Goal: Information Seeking & Learning: Learn about a topic

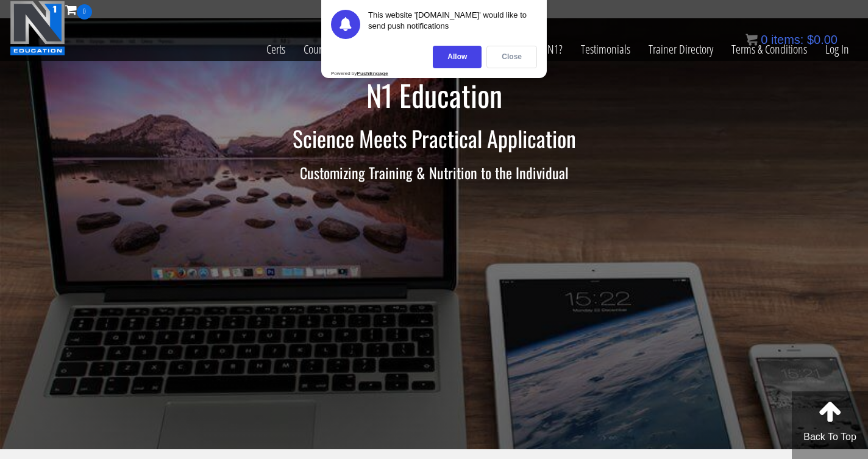
click at [509, 57] on div "Close" at bounding box center [511, 57] width 51 height 23
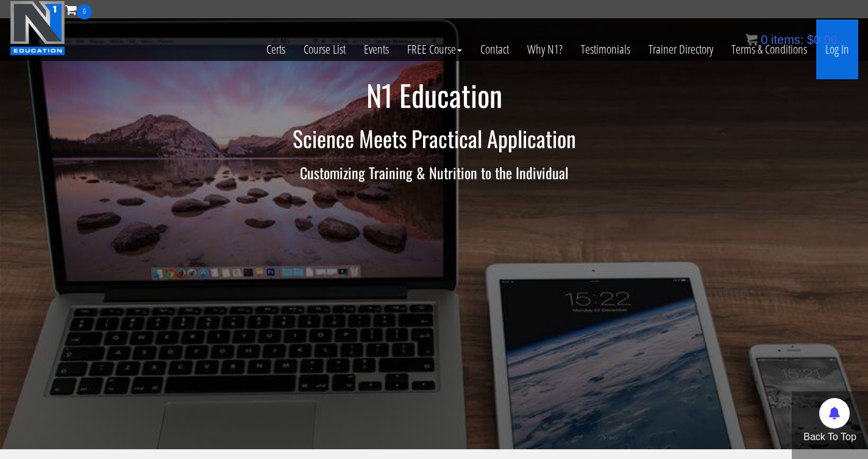
click at [830, 49] on link "Log In" at bounding box center [837, 50] width 42 height 60
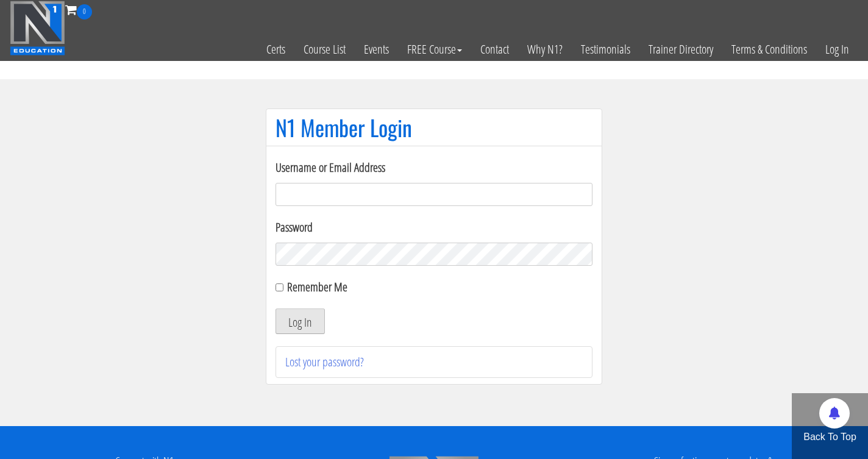
type input "whitney@personaltrainerwhitney.com"
click at [298, 321] on button "Log In" at bounding box center [300, 321] width 49 height 26
click at [300, 324] on button "Log In" at bounding box center [300, 321] width 49 height 26
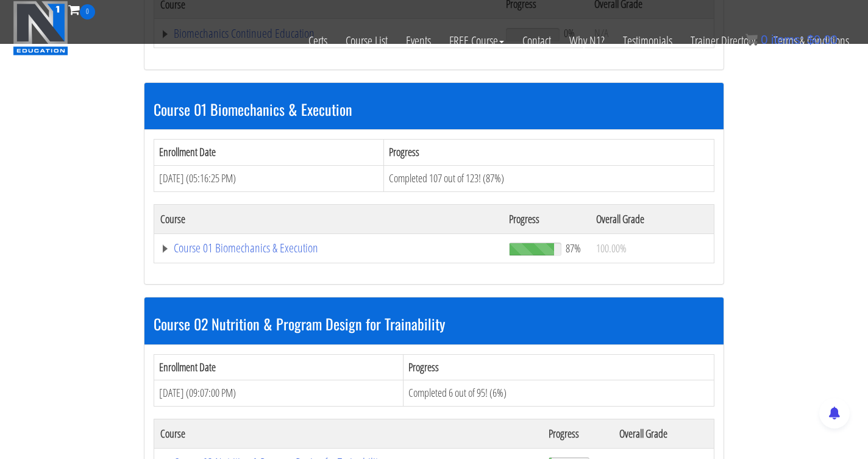
scroll to position [314, 0]
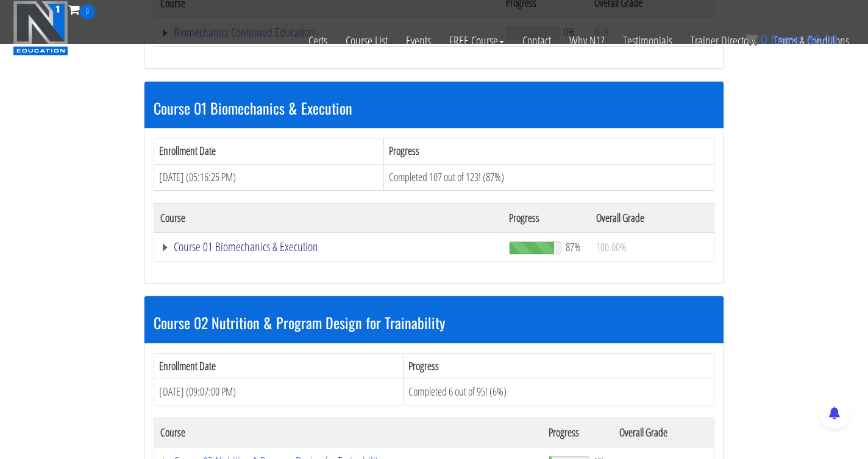
click at [247, 243] on link "Course 01 Biomechanics & Execution" at bounding box center [328, 247] width 337 height 12
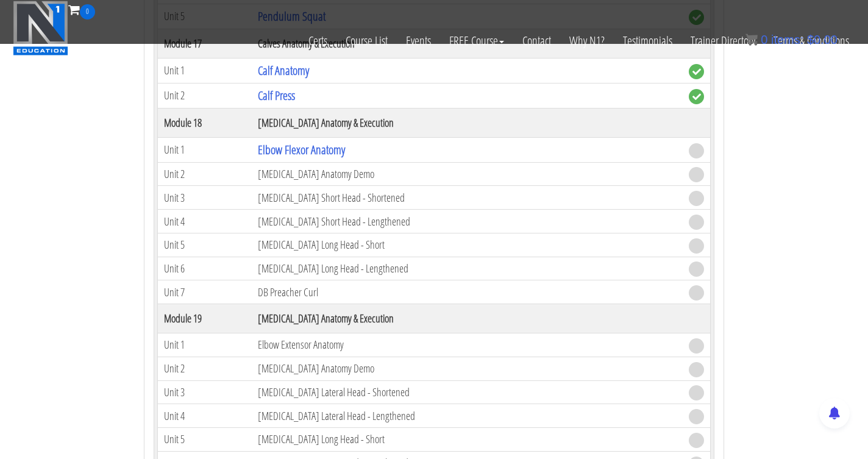
scroll to position [3679, 0]
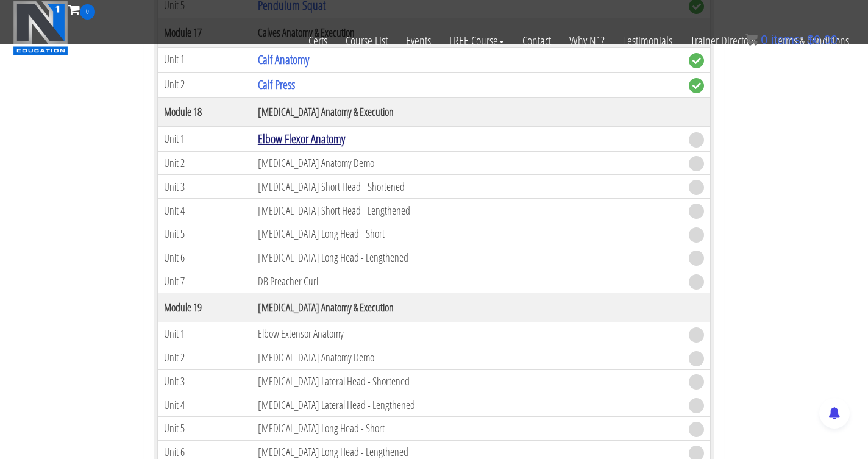
click at [294, 141] on link "Elbow Flexor Anatomy" at bounding box center [301, 138] width 87 height 16
click at [293, 140] on link "Elbow Flexor Anatomy" at bounding box center [301, 138] width 87 height 16
click at [292, 139] on link "Elbow Flexor Anatomy" at bounding box center [301, 138] width 87 height 16
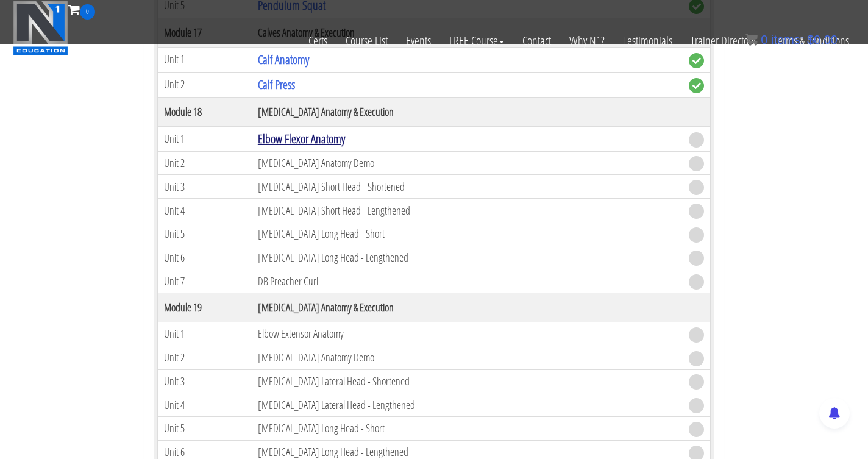
click at [299, 144] on link "Elbow Flexor Anatomy" at bounding box center [301, 138] width 87 height 16
click at [297, 167] on td "[MEDICAL_DATA] Anatomy Demo" at bounding box center [467, 163] width 431 height 24
click at [278, 165] on td "[MEDICAL_DATA] Anatomy Demo" at bounding box center [467, 163] width 431 height 24
click at [274, 138] on link "Elbow Flexor Anatomy" at bounding box center [301, 138] width 87 height 16
click at [280, 77] on link "Calf Press" at bounding box center [276, 84] width 37 height 16
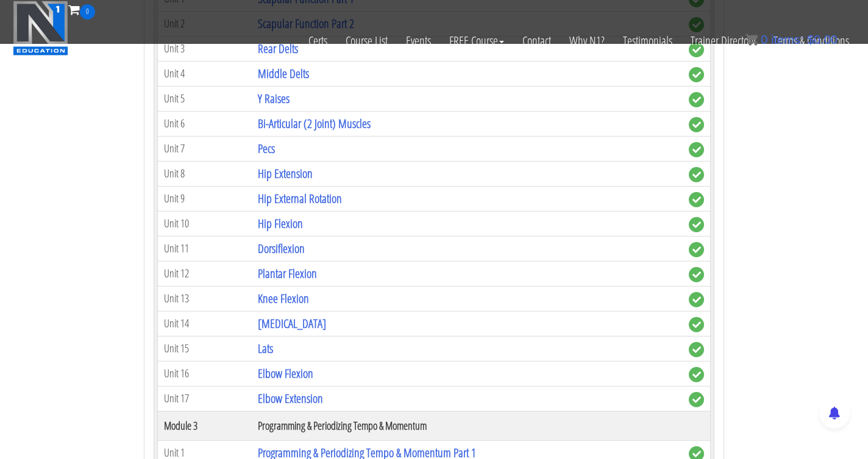
scroll to position [0, 0]
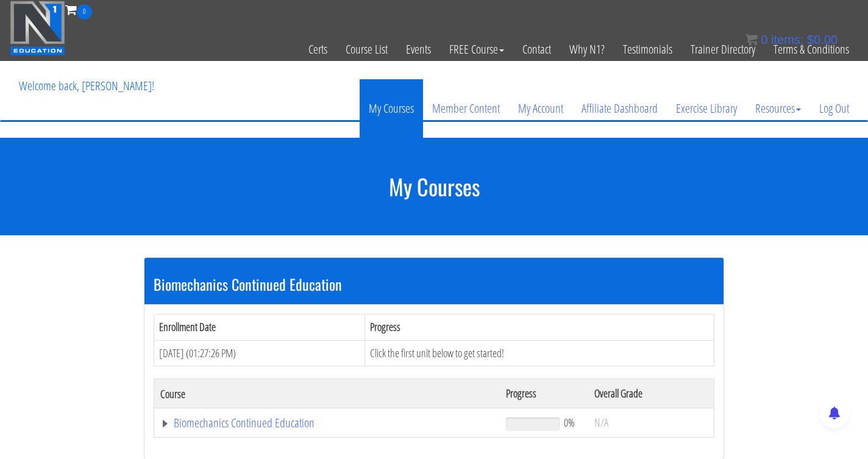
click at [388, 114] on link "My Courses" at bounding box center [391, 108] width 63 height 59
click at [390, 84] on link "My Courses" at bounding box center [391, 108] width 63 height 59
click at [390, 101] on link "My Courses" at bounding box center [391, 108] width 63 height 59
click at [390, 111] on link "My Courses" at bounding box center [391, 108] width 63 height 59
click at [393, 110] on link "My Courses" at bounding box center [391, 108] width 63 height 59
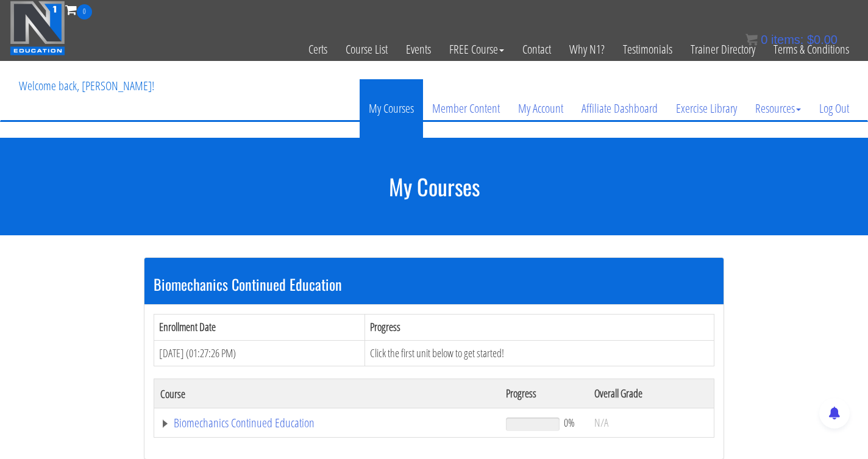
click at [393, 110] on link "My Courses" at bounding box center [391, 108] width 63 height 59
click at [392, 109] on link "My Courses" at bounding box center [391, 108] width 63 height 59
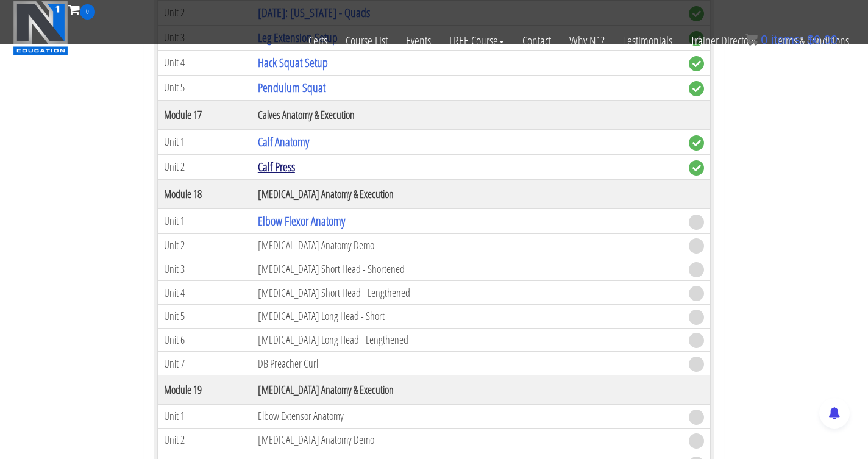
scroll to position [3592, 0]
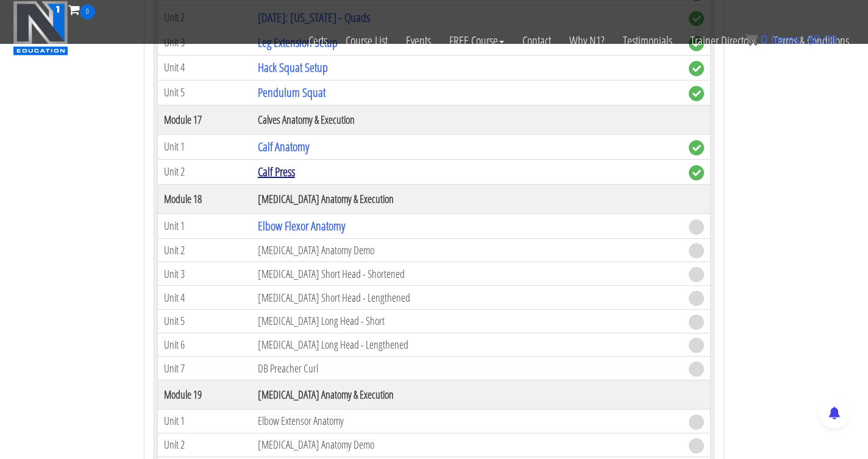
click at [281, 172] on link "Calf Press" at bounding box center [276, 171] width 37 height 16
click at [276, 174] on link "Calf Press" at bounding box center [276, 171] width 37 height 16
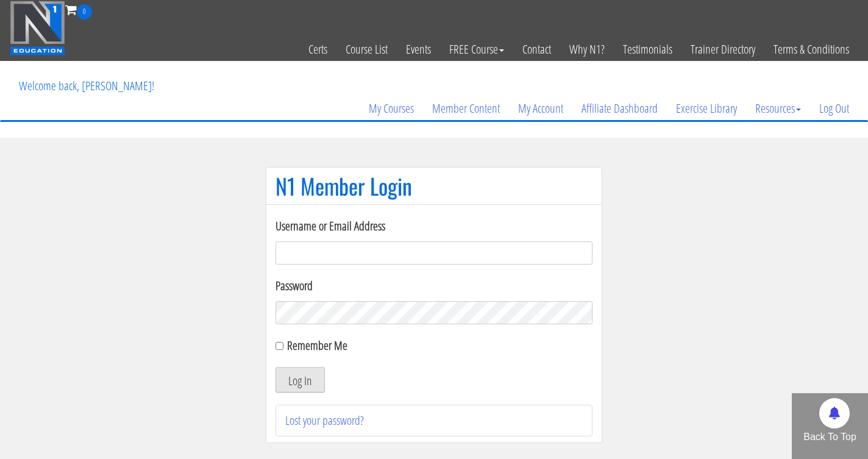
type input "whitney@personaltrainerwhitney.com"
click at [288, 375] on button "Log In" at bounding box center [300, 380] width 49 height 26
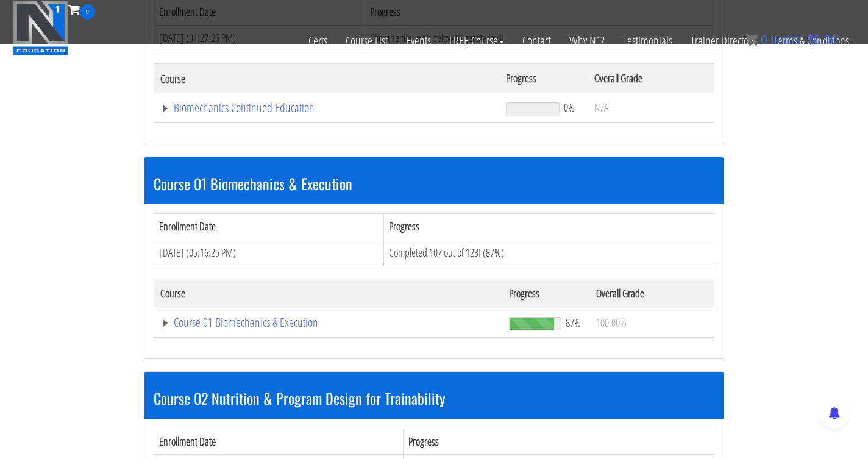
scroll to position [240, 0]
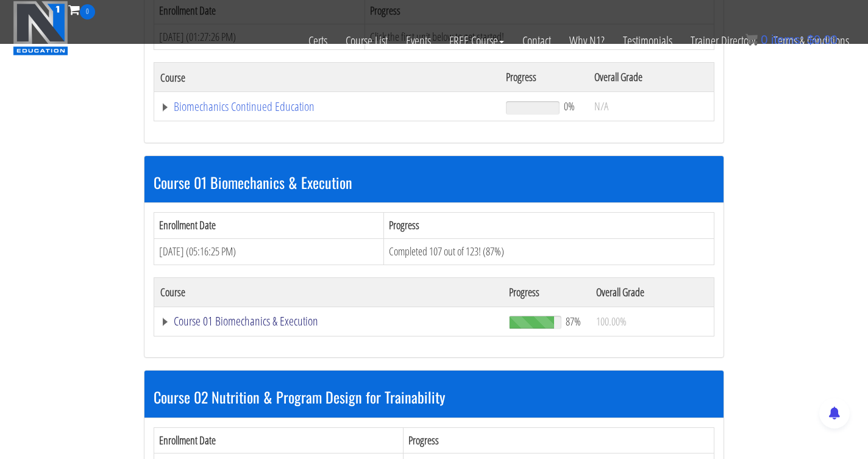
click at [252, 322] on link "Course 01 Biomechanics & Execution" at bounding box center [328, 321] width 337 height 12
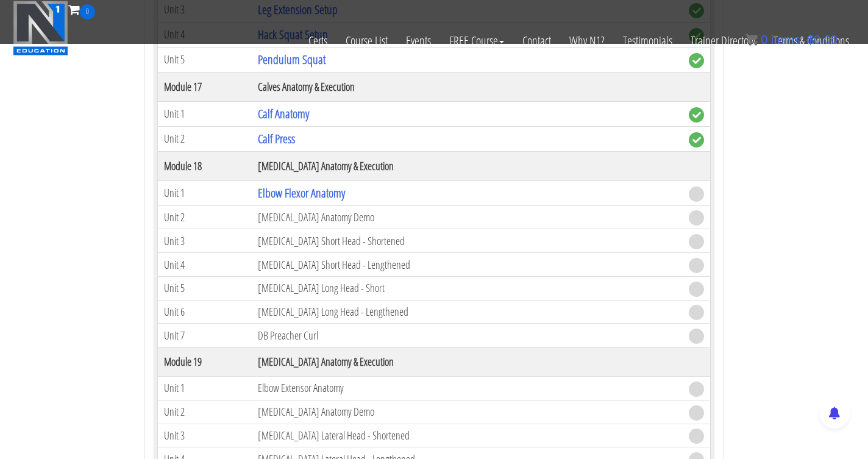
scroll to position [3615, 0]
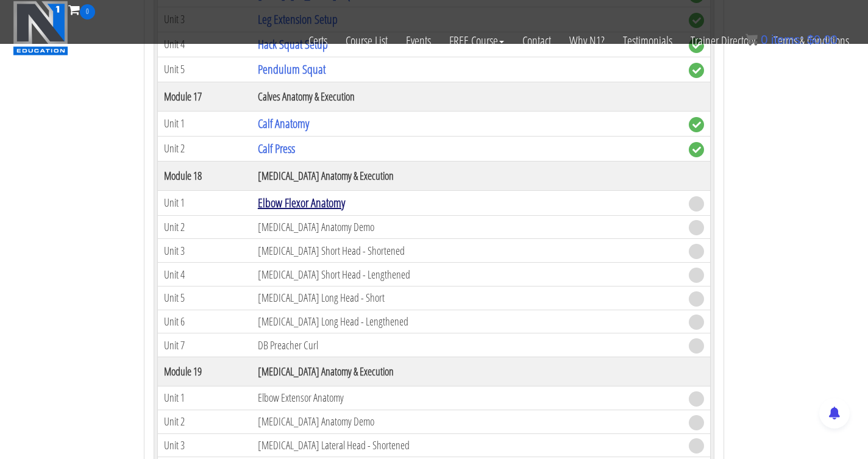
click at [294, 205] on link "Elbow Flexor Anatomy" at bounding box center [301, 202] width 87 height 16
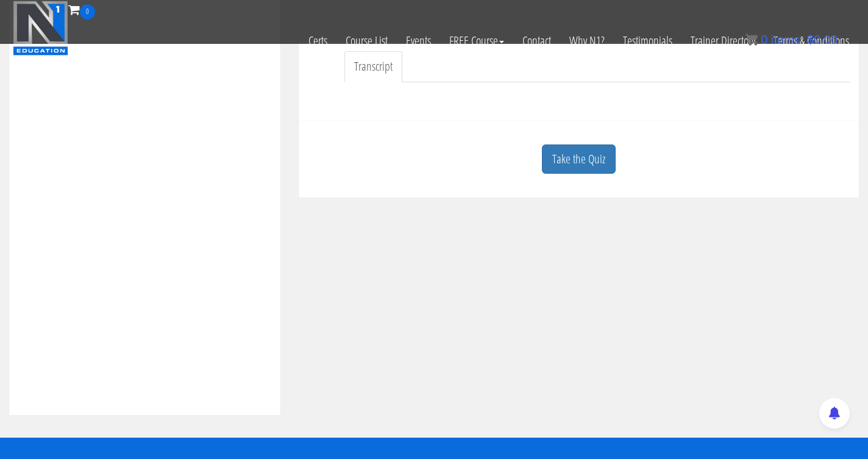
scroll to position [360, 0]
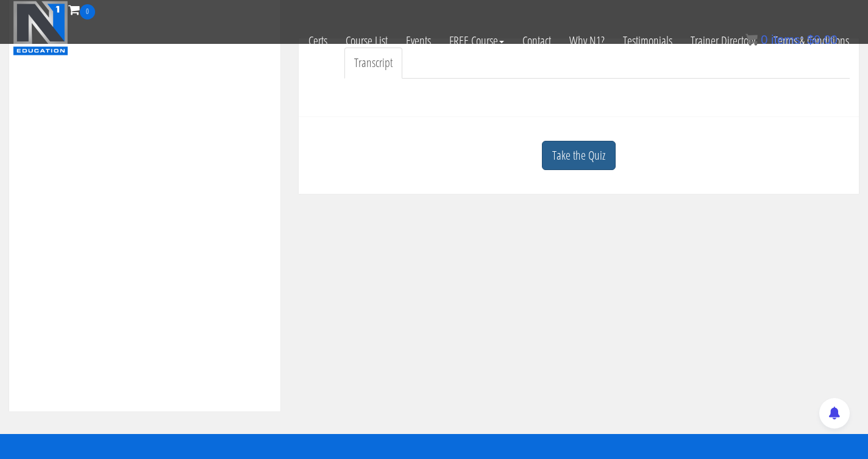
click at [574, 163] on link "Take the Quiz" at bounding box center [579, 156] width 74 height 30
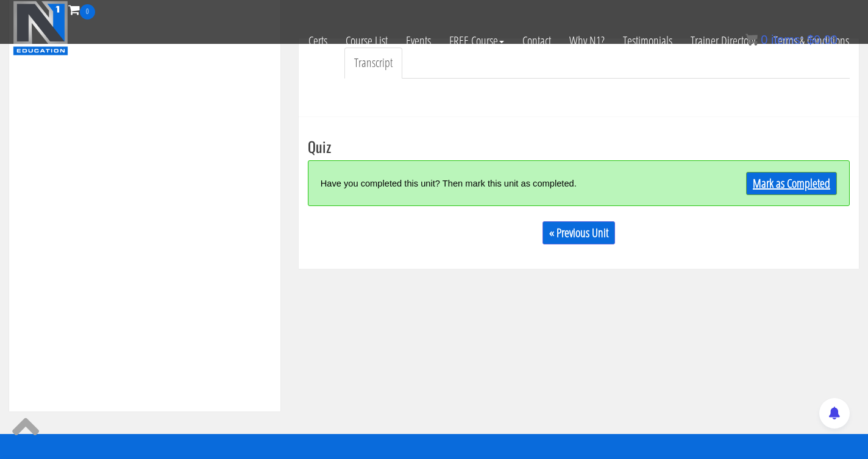
click at [766, 187] on link "Mark as Completed" at bounding box center [791, 183] width 91 height 23
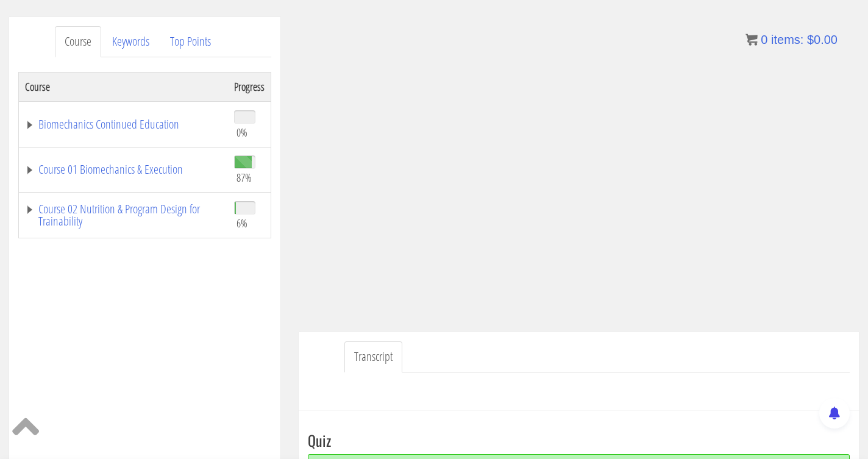
scroll to position [144, 0]
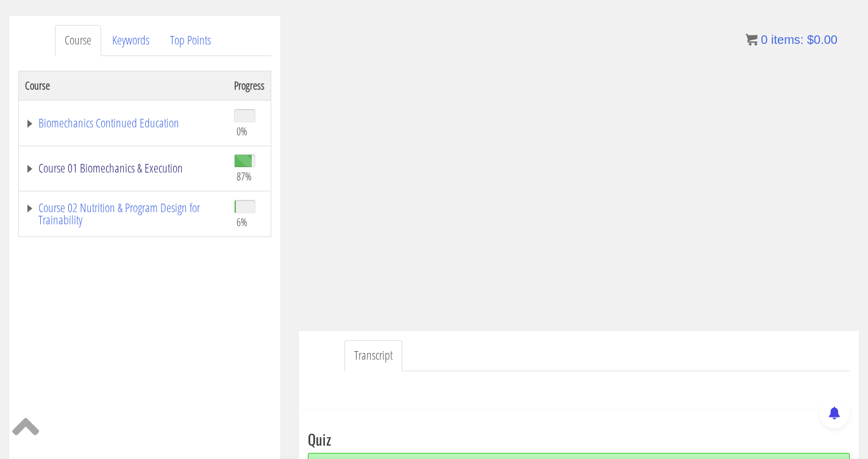
click at [27, 165] on link "Course 01 Biomechanics & Execution" at bounding box center [123, 168] width 197 height 12
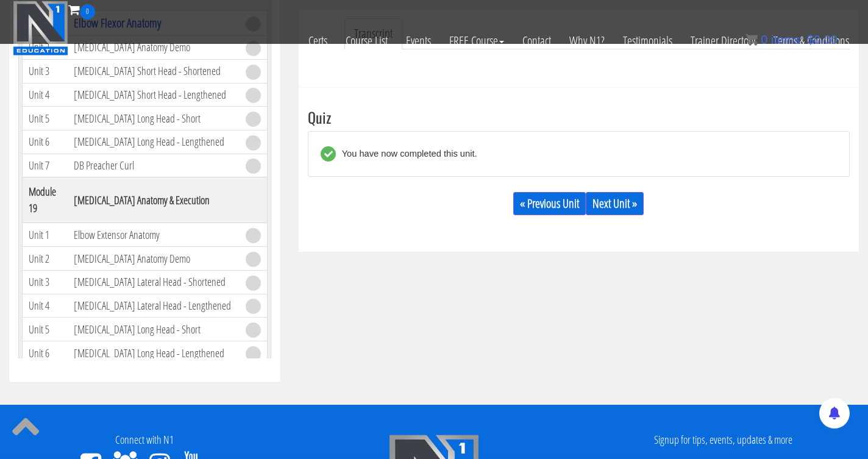
scroll to position [393, 0]
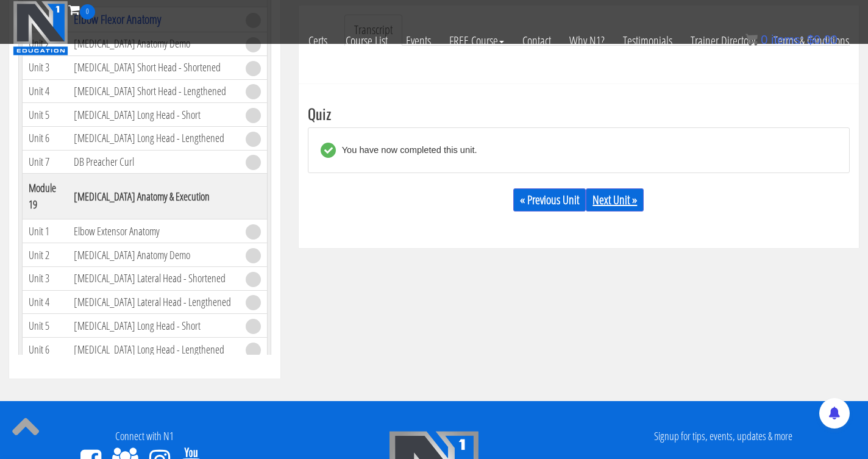
click at [617, 205] on link "Next Unit »" at bounding box center [615, 199] width 58 height 23
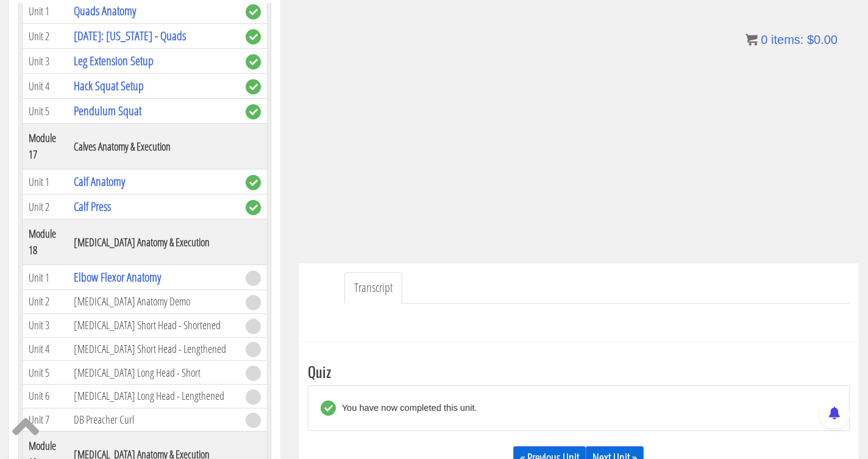
scroll to position [212, 0]
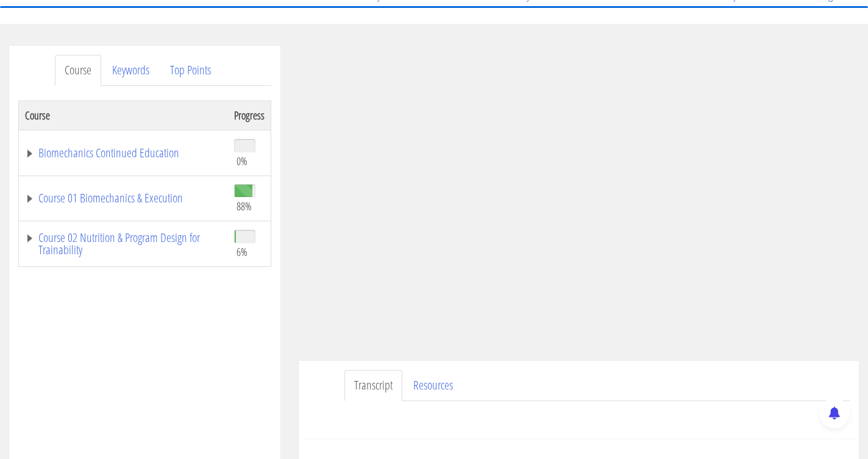
scroll to position [123, 0]
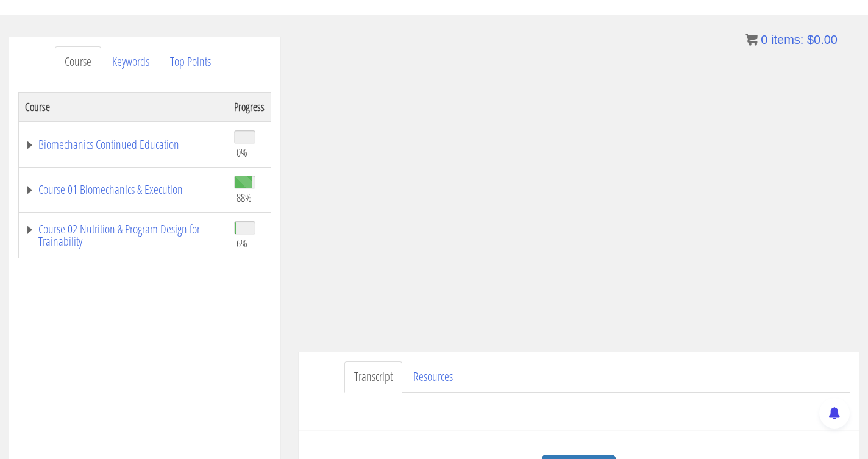
click at [622, 377] on ul "Transcript Resources" at bounding box center [596, 377] width 505 height 31
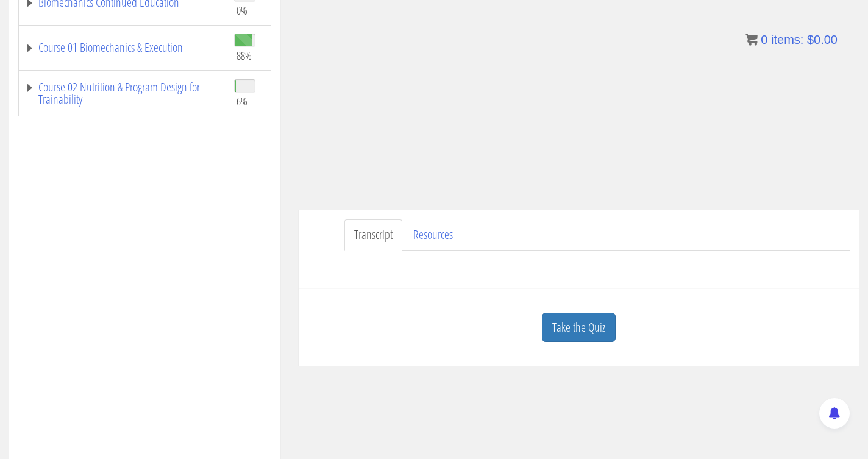
scroll to position [292, 0]
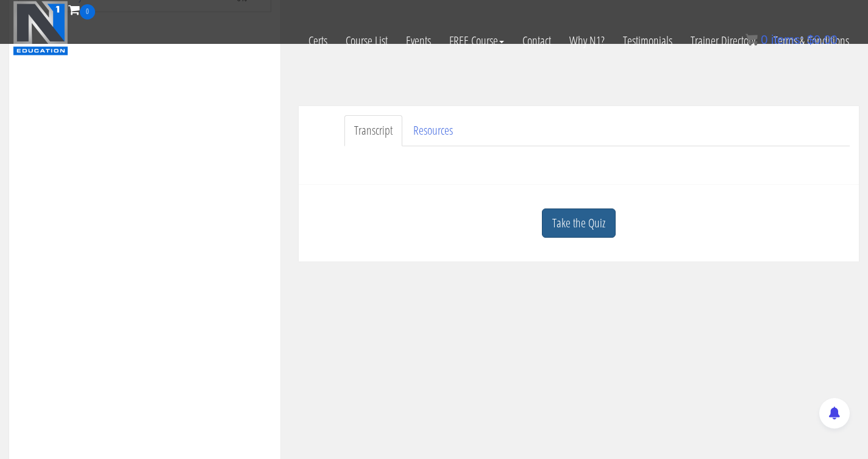
click at [591, 233] on link "Take the Quiz" at bounding box center [579, 223] width 74 height 30
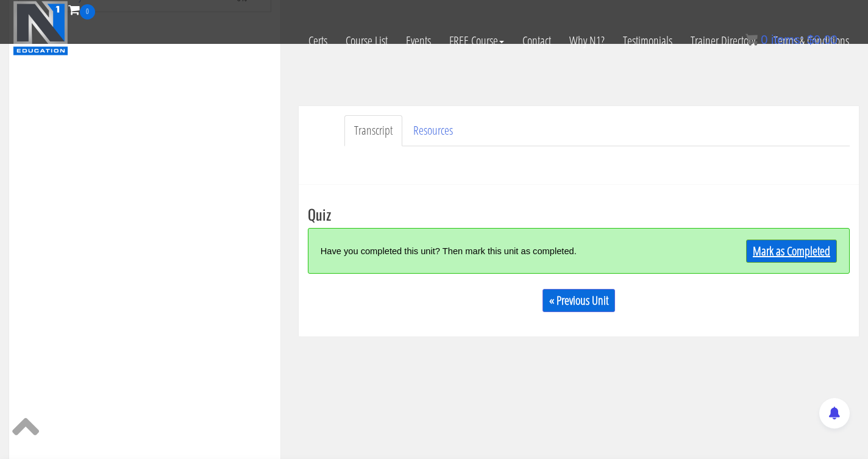
click at [772, 248] on link "Mark as Completed" at bounding box center [791, 251] width 91 height 23
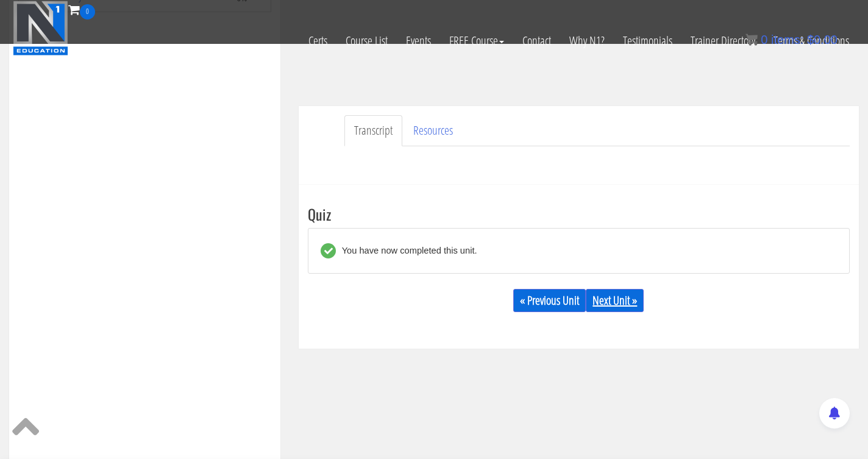
click at [604, 303] on link "Next Unit »" at bounding box center [615, 300] width 58 height 23
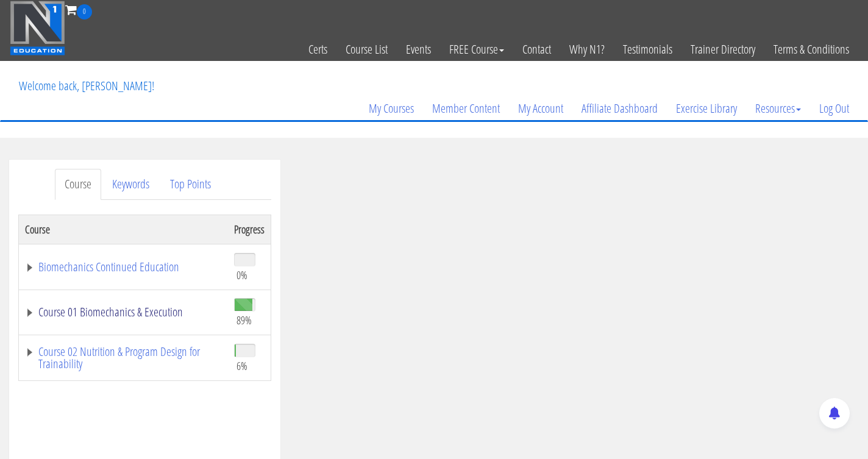
click at [139, 312] on link "Course 01 Biomechanics & Execution" at bounding box center [123, 312] width 197 height 12
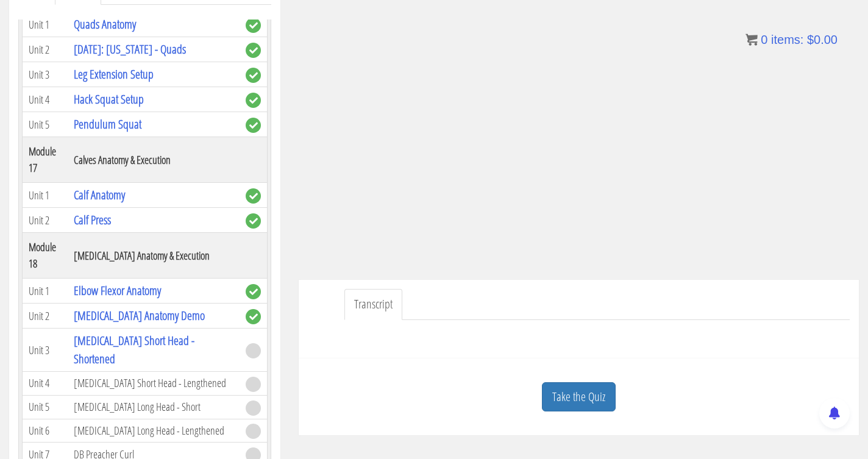
scroll to position [196, 0]
